Goal: Find specific page/section: Locate a particular part of the current website

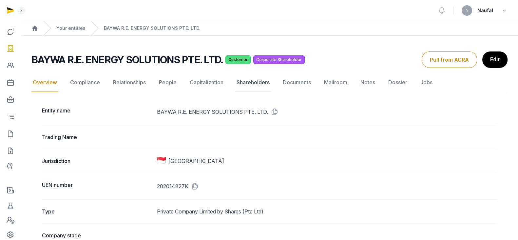
click at [261, 82] on link "Shareholders" at bounding box center [253, 82] width 36 height 19
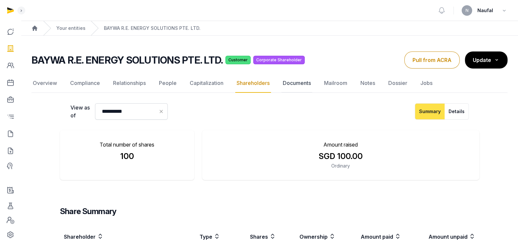
click at [307, 83] on link "Documents" at bounding box center [297, 83] width 31 height 19
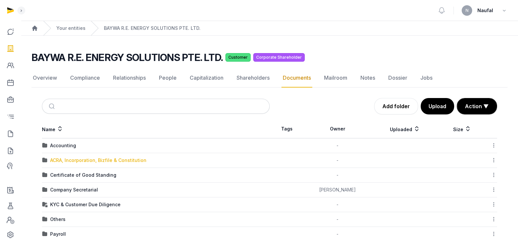
click at [73, 159] on div "ACRA, Incorporation, Bizfile & Constitution" at bounding box center [98, 160] width 96 height 7
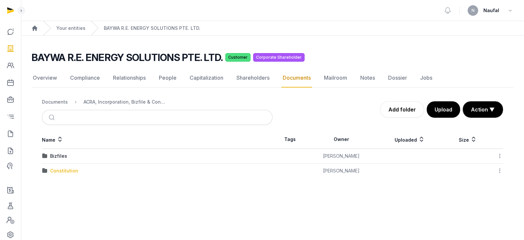
click at [63, 169] on div "Constitution" at bounding box center [64, 170] width 28 height 7
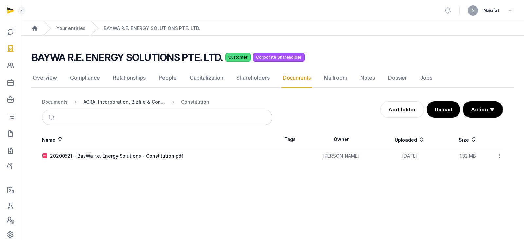
click at [139, 102] on div "ACRA, Incorporation, Bizfile & Constitution" at bounding box center [125, 102] width 82 height 7
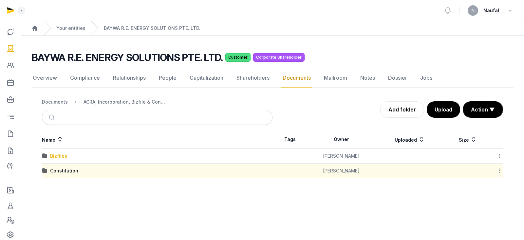
click at [60, 156] on div "Bizfiles" at bounding box center [58, 156] width 17 height 7
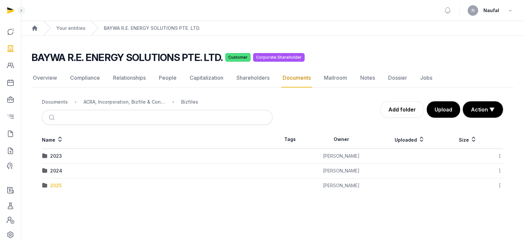
click at [59, 186] on div "2025" at bounding box center [55, 185] width 11 height 7
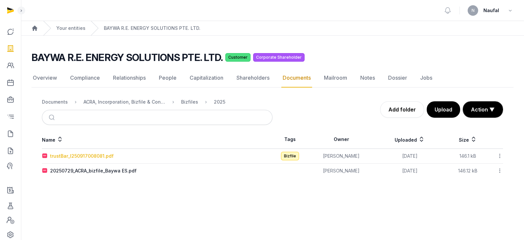
click at [92, 157] on div "trustBar_I250917008081.pdf" at bounding box center [82, 156] width 64 height 7
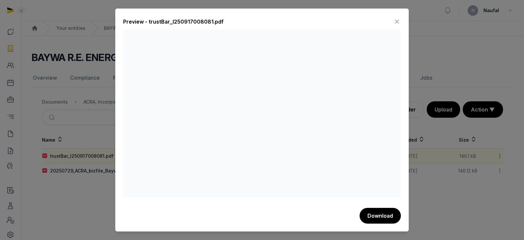
click at [398, 26] on icon at bounding box center [397, 21] width 8 height 10
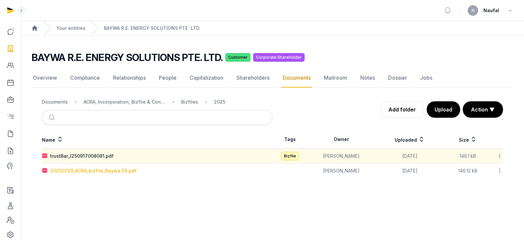
click at [108, 170] on div "20250729_ACRA_bizfile_Baywa ES.pdf" at bounding box center [93, 170] width 87 height 7
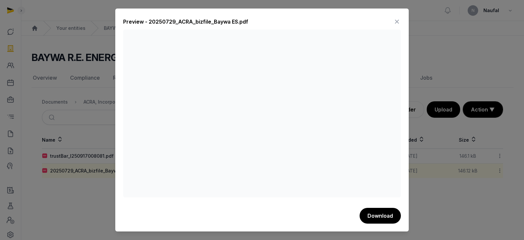
click at [397, 20] on icon at bounding box center [397, 21] width 8 height 10
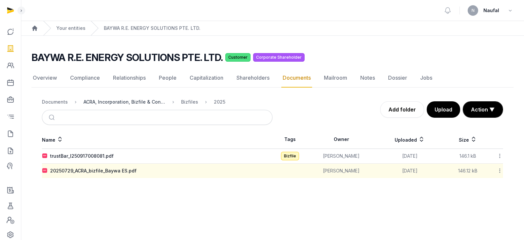
click at [134, 102] on div "ACRA, Incorporation, Bizfile & Constitution" at bounding box center [125, 102] width 82 height 7
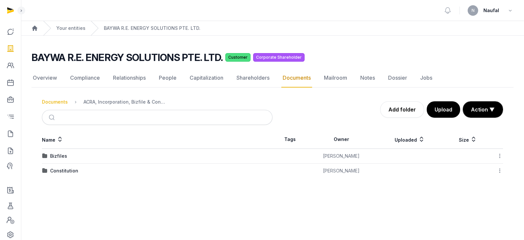
click at [65, 102] on div "Documents" at bounding box center [55, 102] width 26 height 7
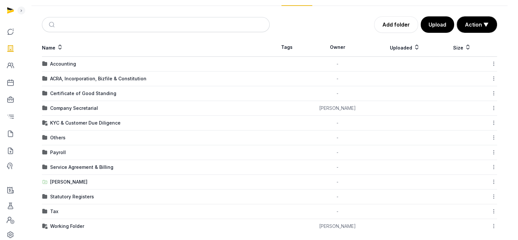
scroll to position [87, 0]
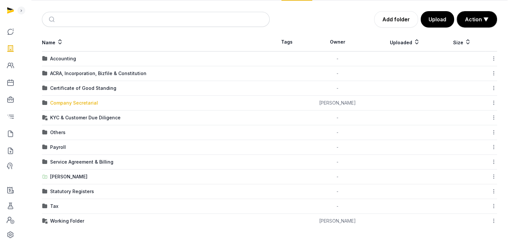
click at [79, 105] on div "Company Secretarial" at bounding box center [74, 103] width 48 height 7
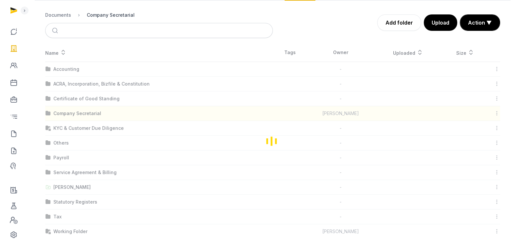
scroll to position [0, 0]
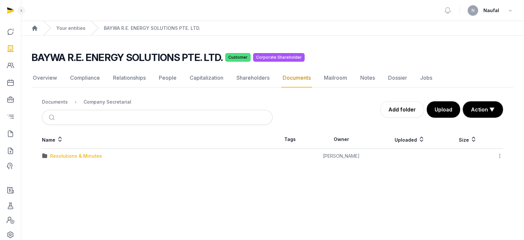
click at [82, 156] on div "Resolutions & Minutes" at bounding box center [76, 156] width 52 height 7
click at [55, 181] on td "2025" at bounding box center [157, 185] width 231 height 15
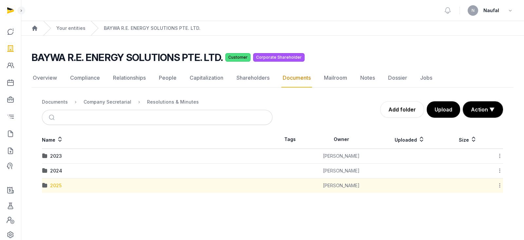
click at [57, 183] on div "2025" at bounding box center [55, 185] width 11 height 7
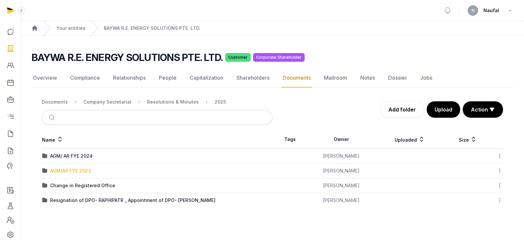
click at [85, 170] on div "AGM/AR FYE 2023" at bounding box center [70, 170] width 41 height 7
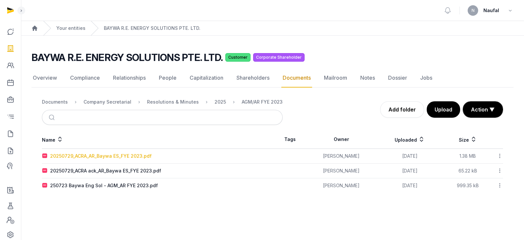
click at [132, 158] on div "20250729_ACRA_AR_Baywa ES_FYE 2023.pdf" at bounding box center [101, 156] width 102 height 7
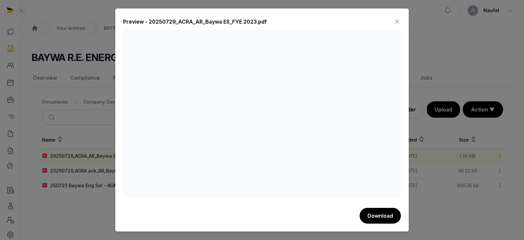
click at [398, 20] on icon at bounding box center [397, 21] width 8 height 10
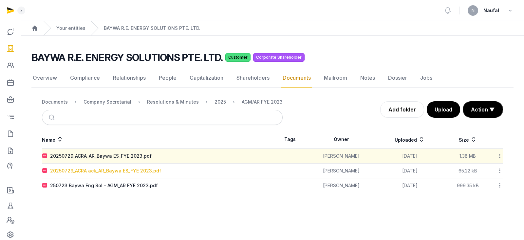
click at [149, 171] on div "20250729_ACRA ack_AR_Baywa ES_FYE 2023.pdf" at bounding box center [105, 170] width 111 height 7
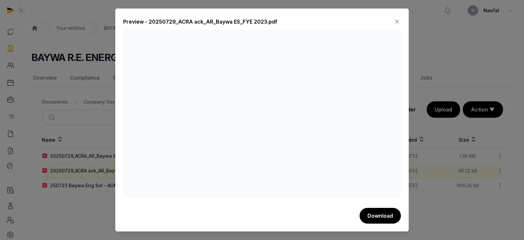
click at [398, 20] on icon at bounding box center [397, 21] width 8 height 10
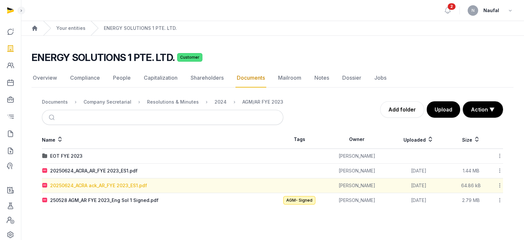
click at [140, 187] on div "20250624_ACRA ack_AR_FYE 2023_ES1.pdf" at bounding box center [98, 185] width 97 height 7
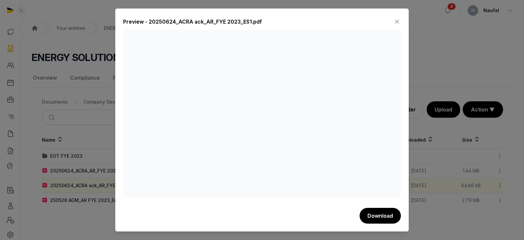
click at [395, 22] on icon at bounding box center [397, 21] width 8 height 10
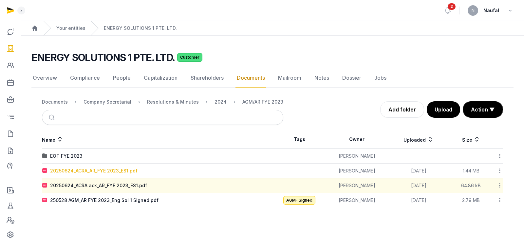
click at [100, 171] on div "20250624_ACRA_AR_FYE 2023_ES1.pdf" at bounding box center [94, 170] width 88 height 7
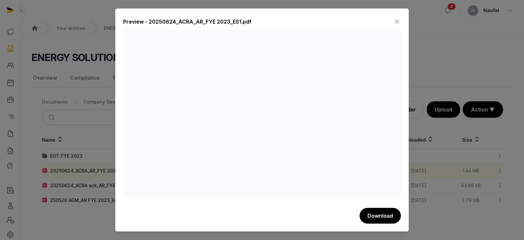
click at [399, 24] on icon at bounding box center [397, 21] width 8 height 10
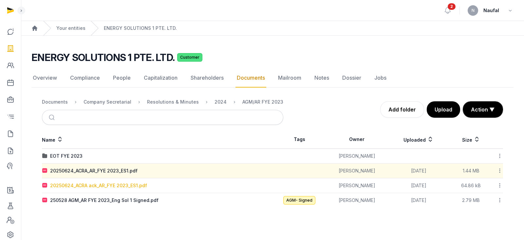
click at [135, 185] on div "20250624_ACRA ack_AR_FYE 2023_ES1.pdf" at bounding box center [98, 185] width 97 height 7
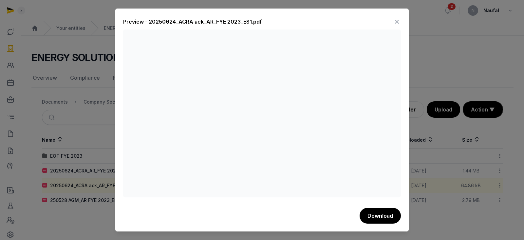
click at [397, 23] on icon at bounding box center [397, 21] width 8 height 10
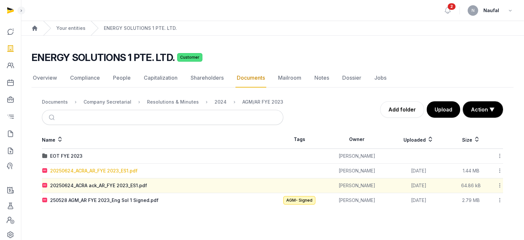
click at [114, 169] on div "20250624_ACRA_AR_FYE 2023_ES1.pdf" at bounding box center [94, 170] width 88 height 7
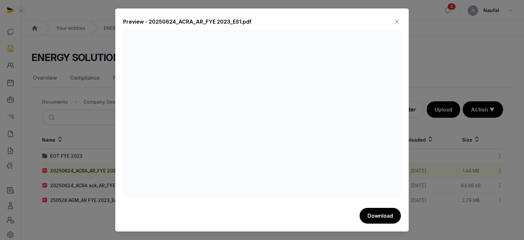
click at [396, 22] on icon at bounding box center [397, 21] width 8 height 10
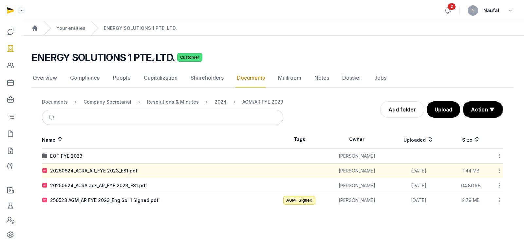
click at [447, 8] on icon at bounding box center [448, 11] width 6 height 6
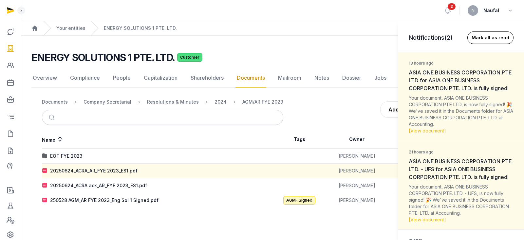
click at [480, 34] on button "Mark all as read" at bounding box center [491, 37] width 46 height 12
